Goal: Task Accomplishment & Management: Manage account settings

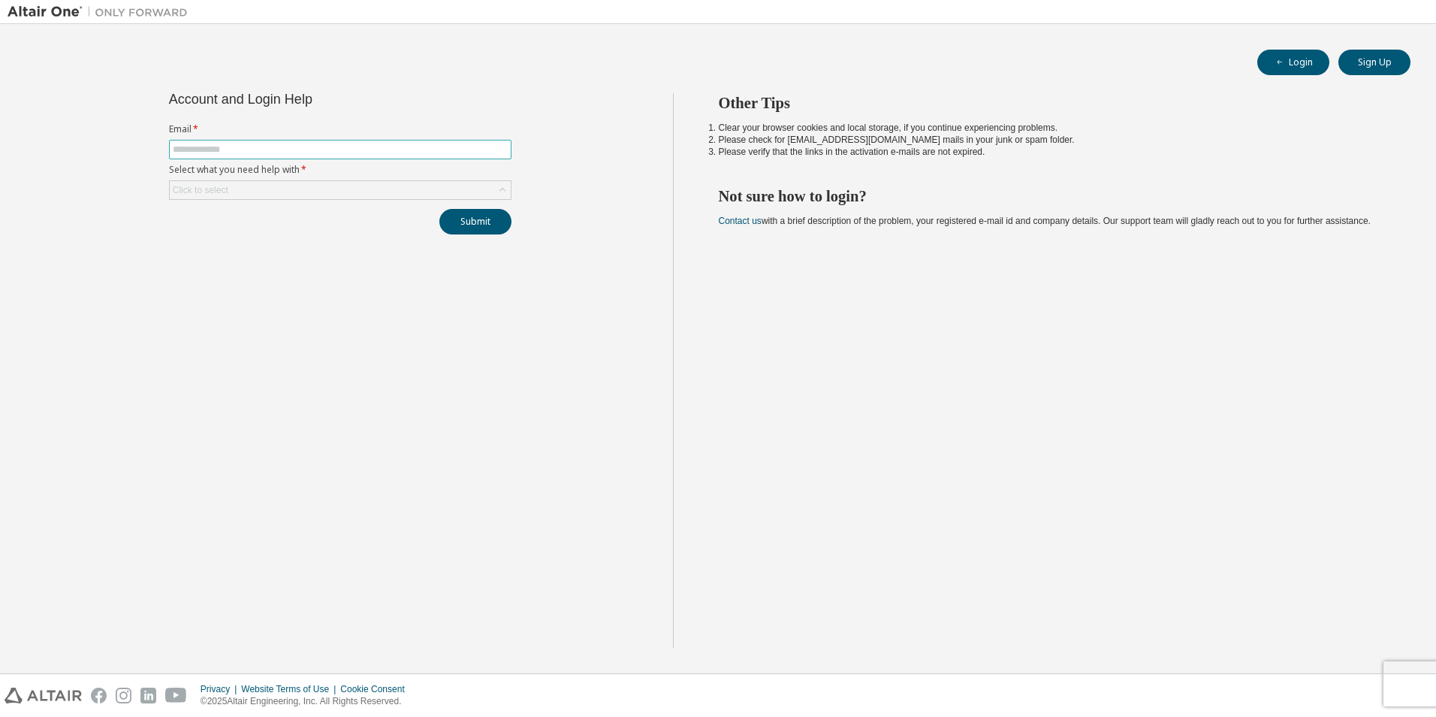
click at [327, 153] on input "text" at bounding box center [340, 149] width 335 height 12
type input "**********"
click at [314, 195] on div "Click to select" at bounding box center [340, 190] width 341 height 18
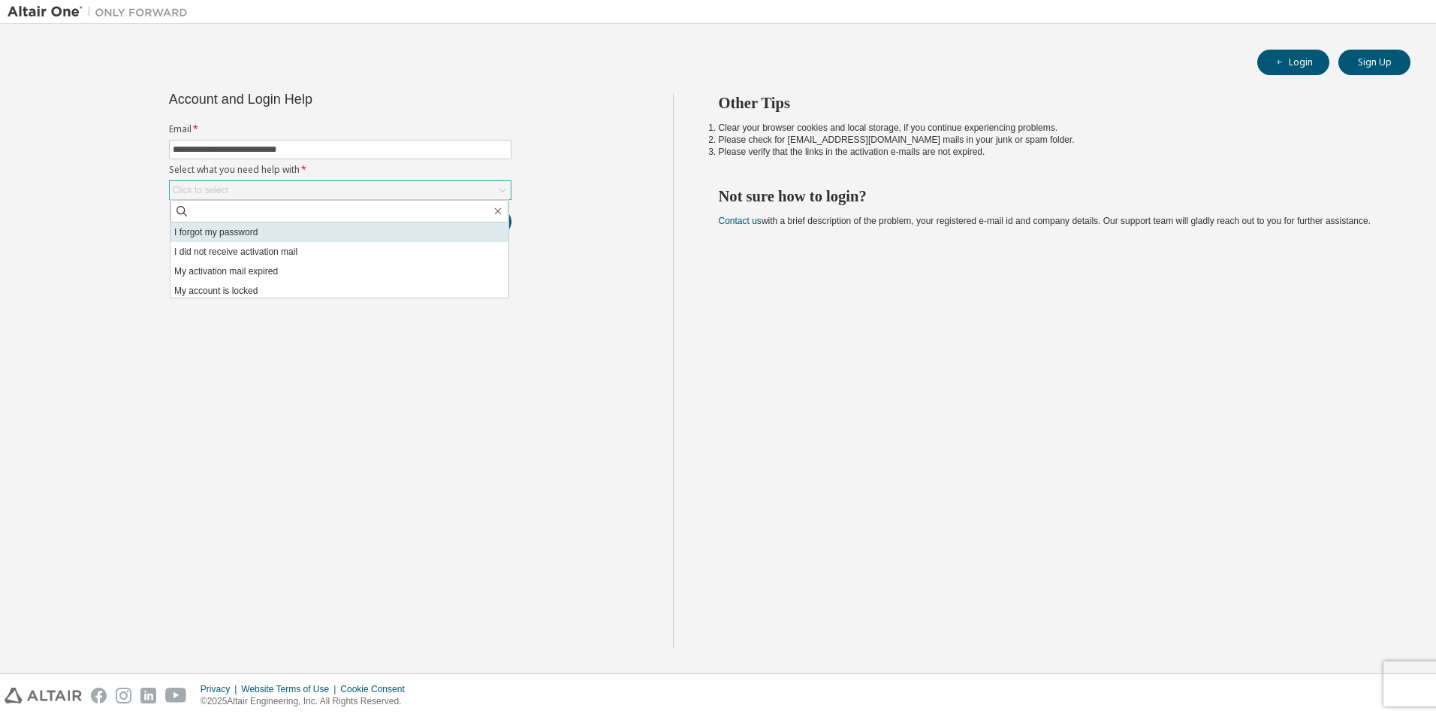
click at [273, 234] on li "I forgot my password" at bounding box center [340, 232] width 338 height 20
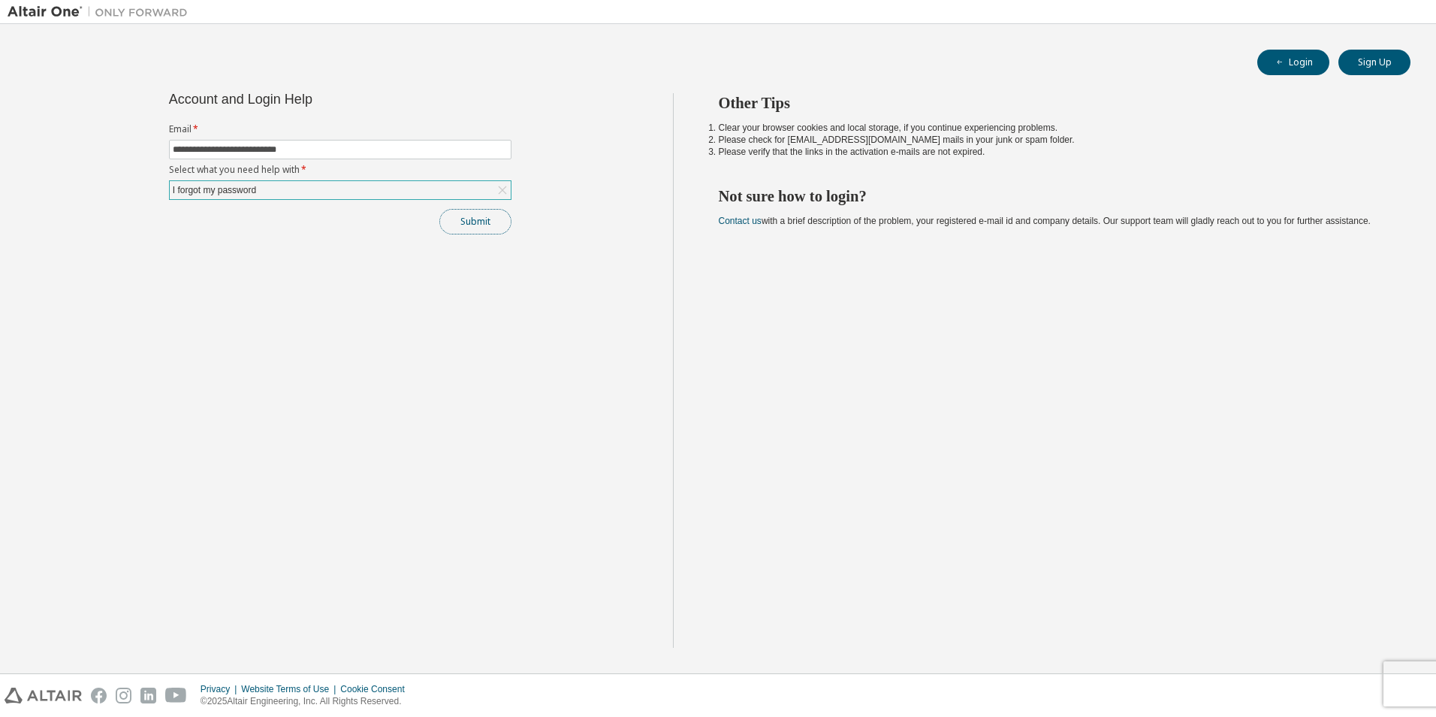
click at [469, 219] on button "Submit" at bounding box center [475, 222] width 72 height 26
click at [458, 214] on button "Submit" at bounding box center [475, 222] width 72 height 26
click at [253, 190] on div "I forgot my password" at bounding box center [215, 190] width 88 height 17
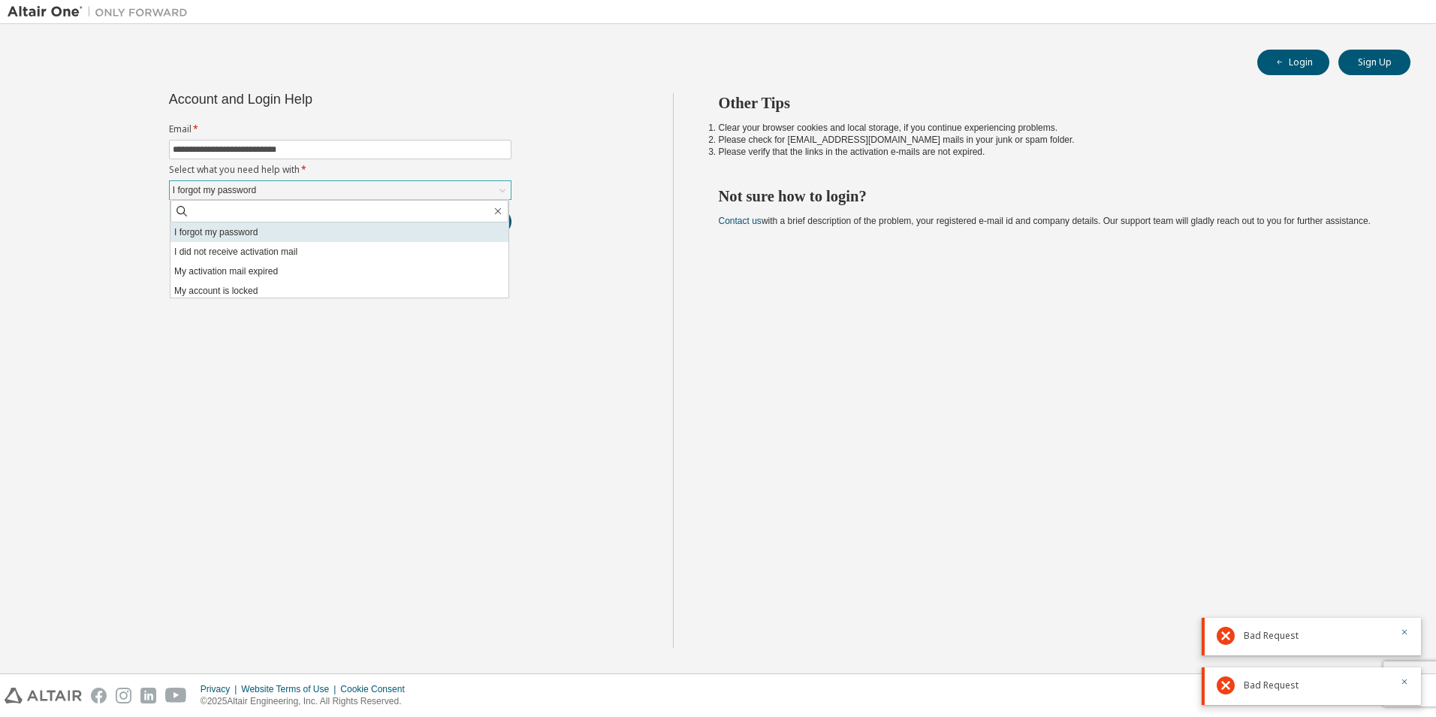
click at [267, 235] on li "I forgot my password" at bounding box center [340, 232] width 338 height 20
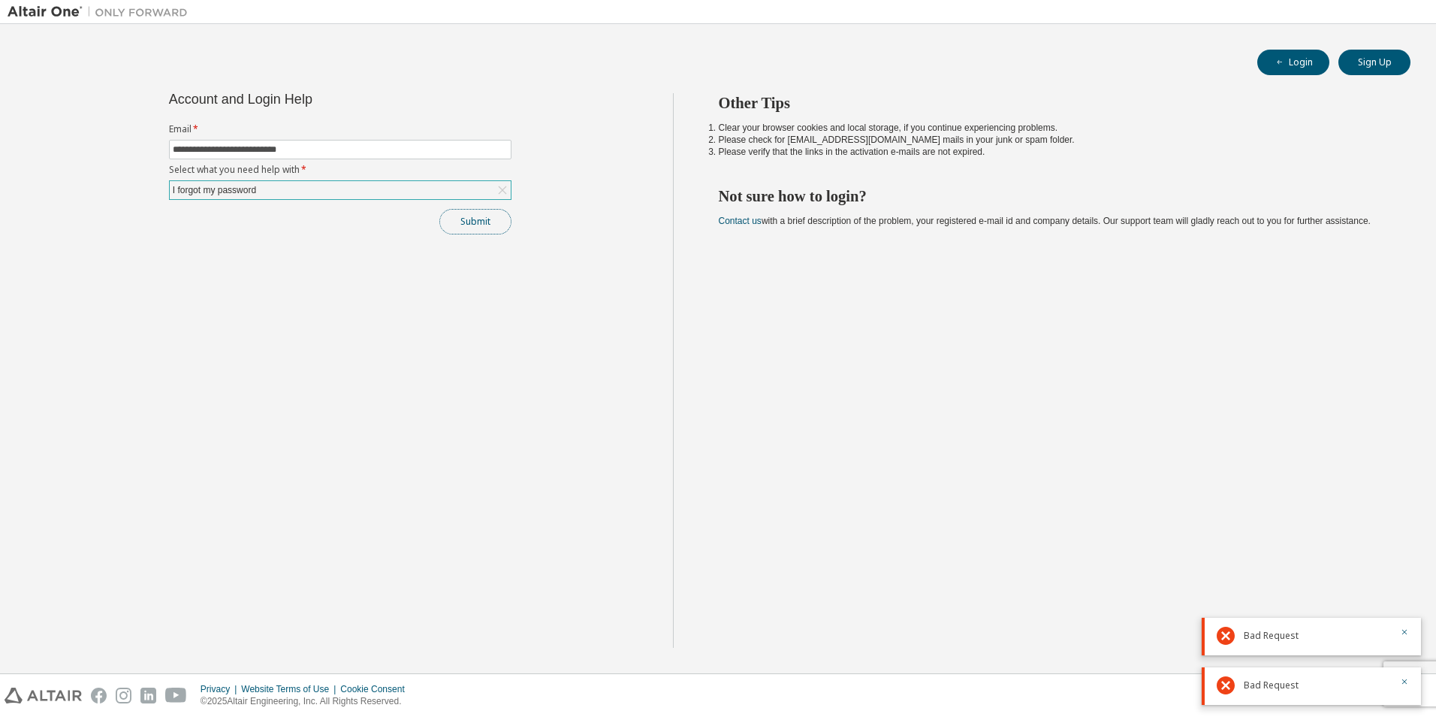
click at [469, 215] on button "Submit" at bounding box center [475, 222] width 72 height 26
click at [430, 192] on div "I forgot my password" at bounding box center [340, 190] width 341 height 18
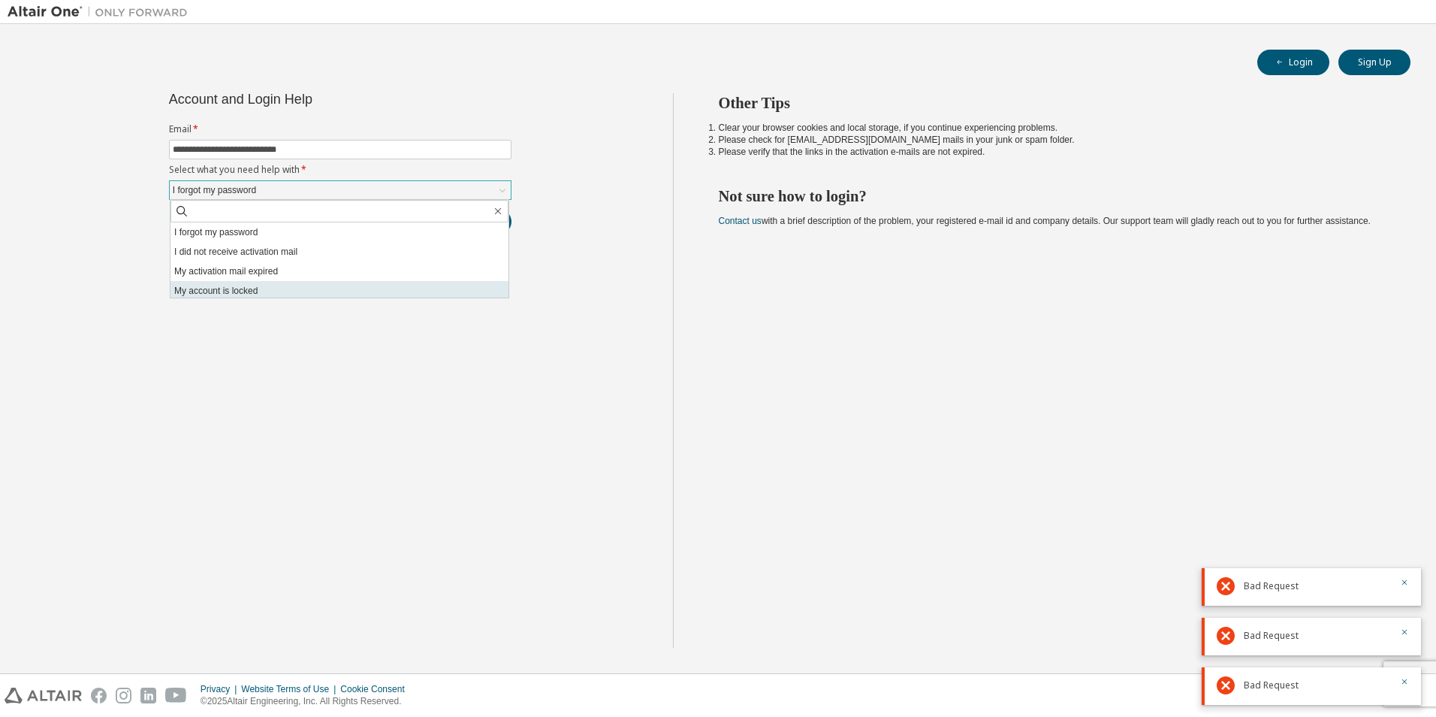
scroll to position [42, 0]
click at [279, 289] on li "I don't know but can't login" at bounding box center [340, 288] width 338 height 20
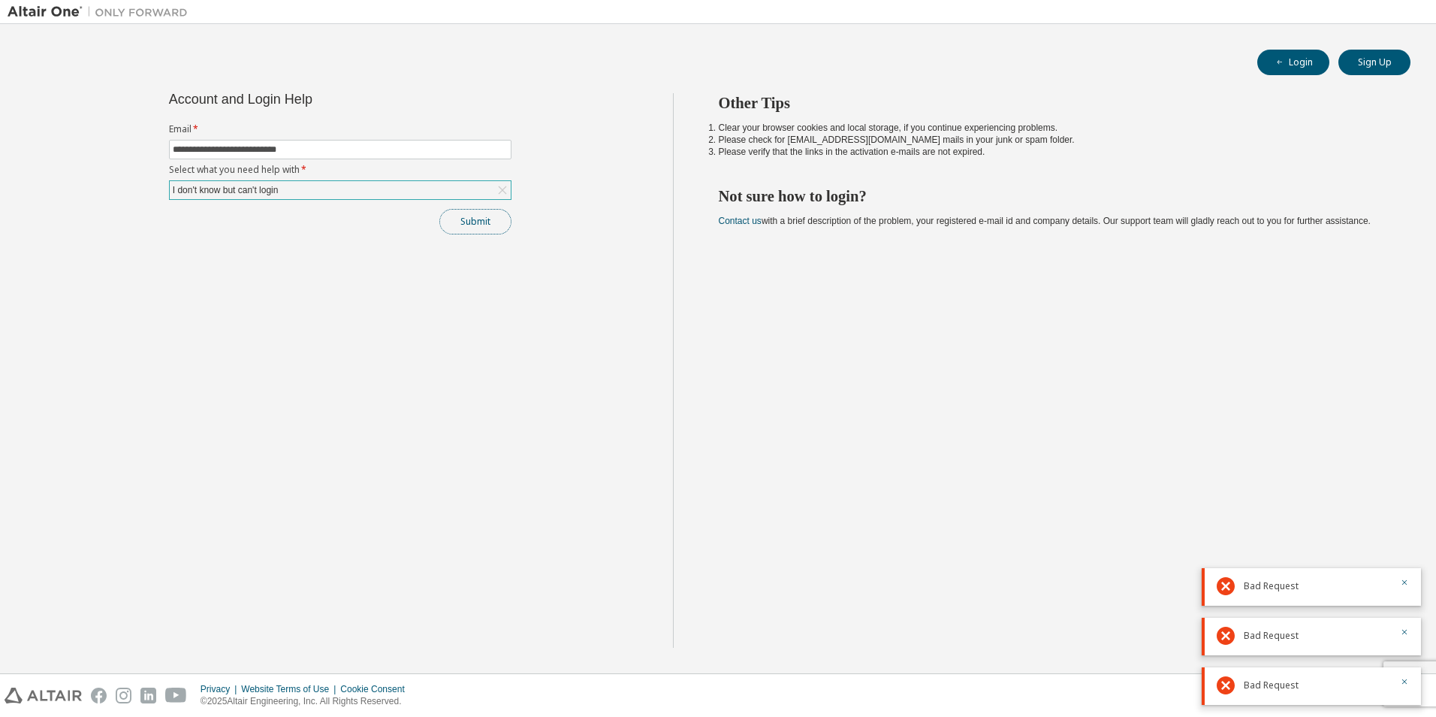
click at [475, 224] on button "Submit" at bounding box center [475, 222] width 72 height 26
click at [436, 258] on div "**********" at bounding box center [341, 370] width 666 height 554
